Goal: Book appointment/travel/reservation

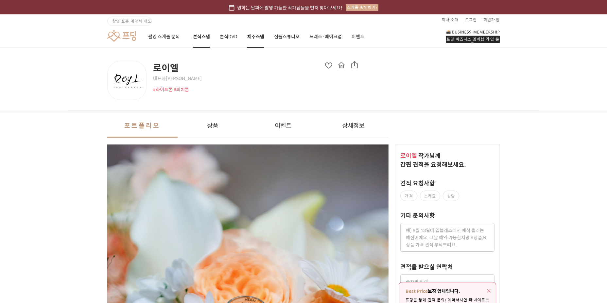
click at [252, 37] on link "제주스냅" at bounding box center [255, 36] width 17 height 22
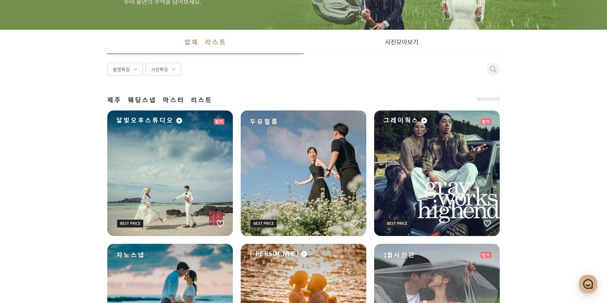
scroll to position [65, 0]
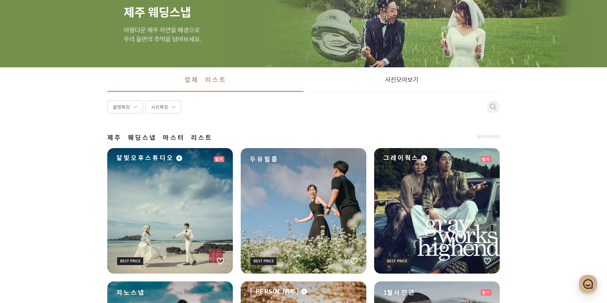
click at [194, 240] on div "달빛오후스튜디오" at bounding box center [170, 211] width 126 height 126
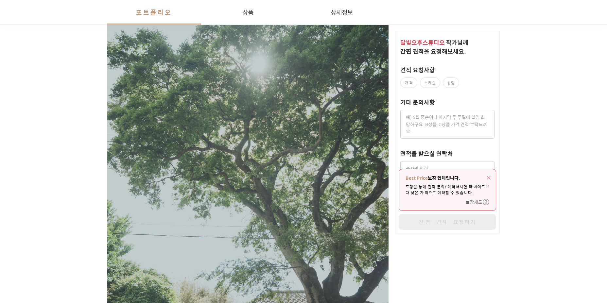
scroll to position [1046, 0]
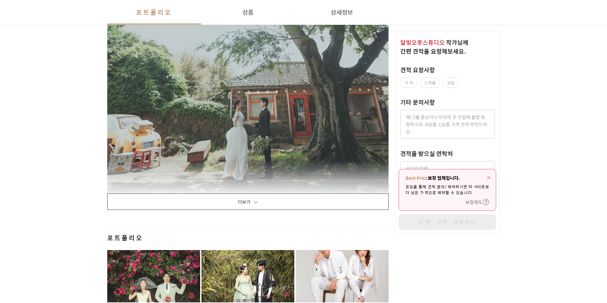
click at [282, 197] on button "더보기" at bounding box center [247, 202] width 281 height 16
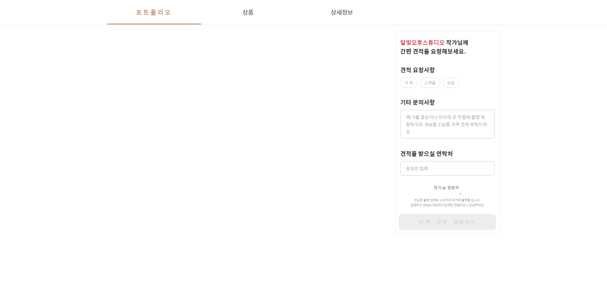
scroll to position [3203, 0]
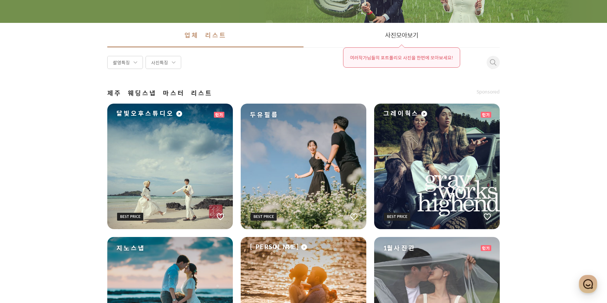
scroll to position [294, 0]
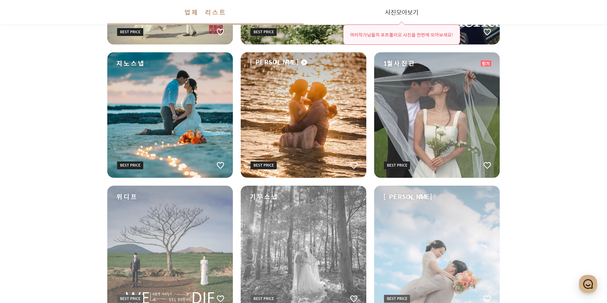
click at [442, 131] on div "1월사진관" at bounding box center [437, 115] width 126 height 126
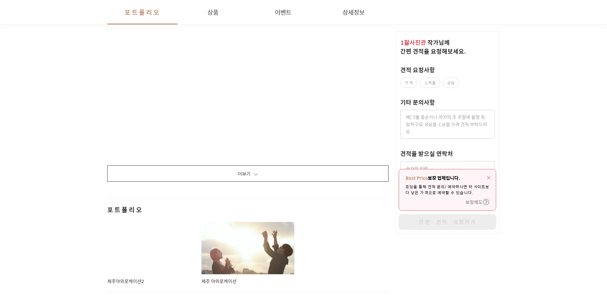
scroll to position [1111, 0]
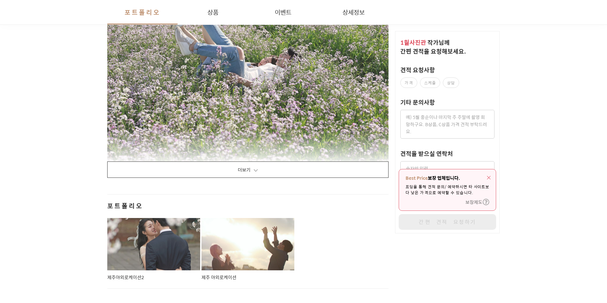
click at [240, 167] on button "더보기" at bounding box center [247, 169] width 281 height 16
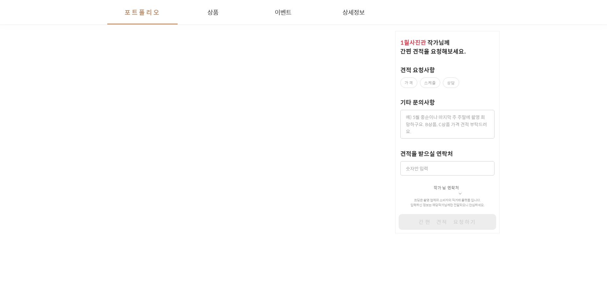
scroll to position [5165, 0]
